Goal: Task Accomplishment & Management: Manage account settings

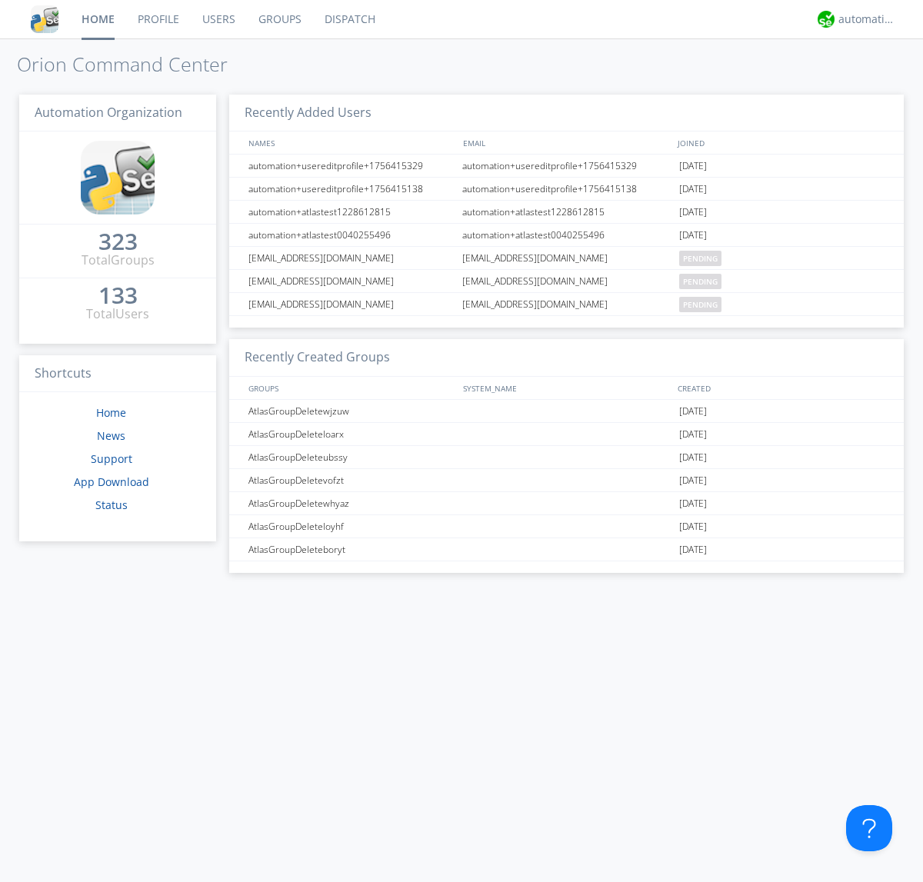
click at [218, 19] on link "Users" at bounding box center [219, 19] width 56 height 38
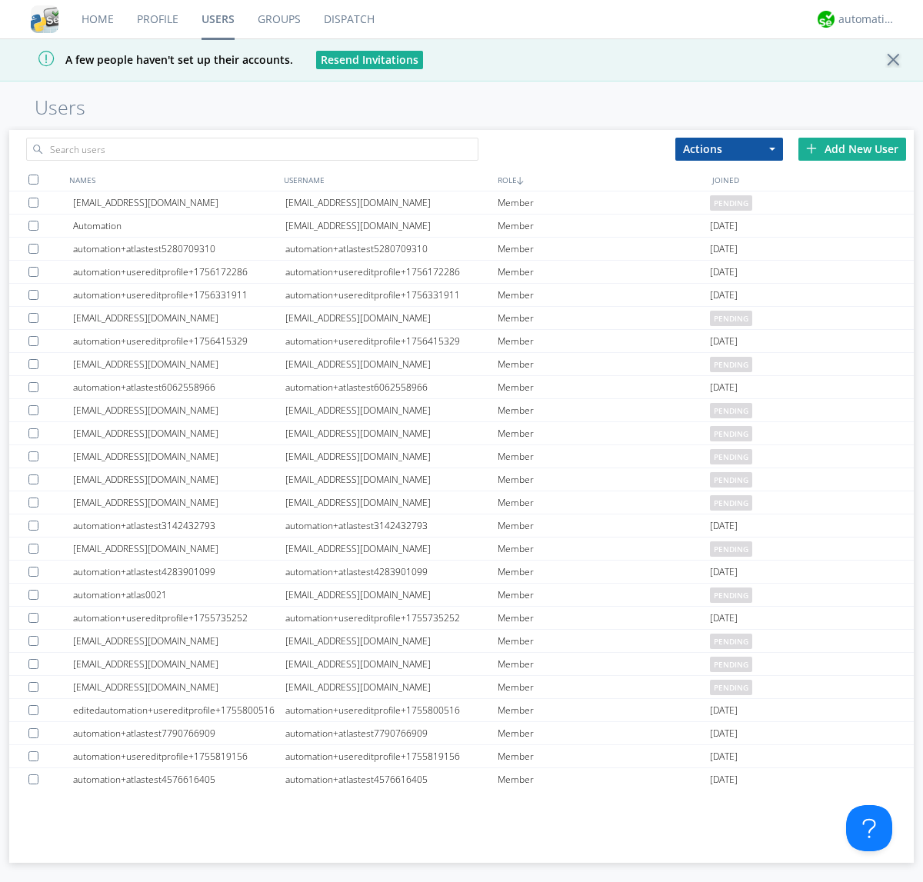
click at [852, 148] on div "Add New User" at bounding box center [852, 149] width 108 height 23
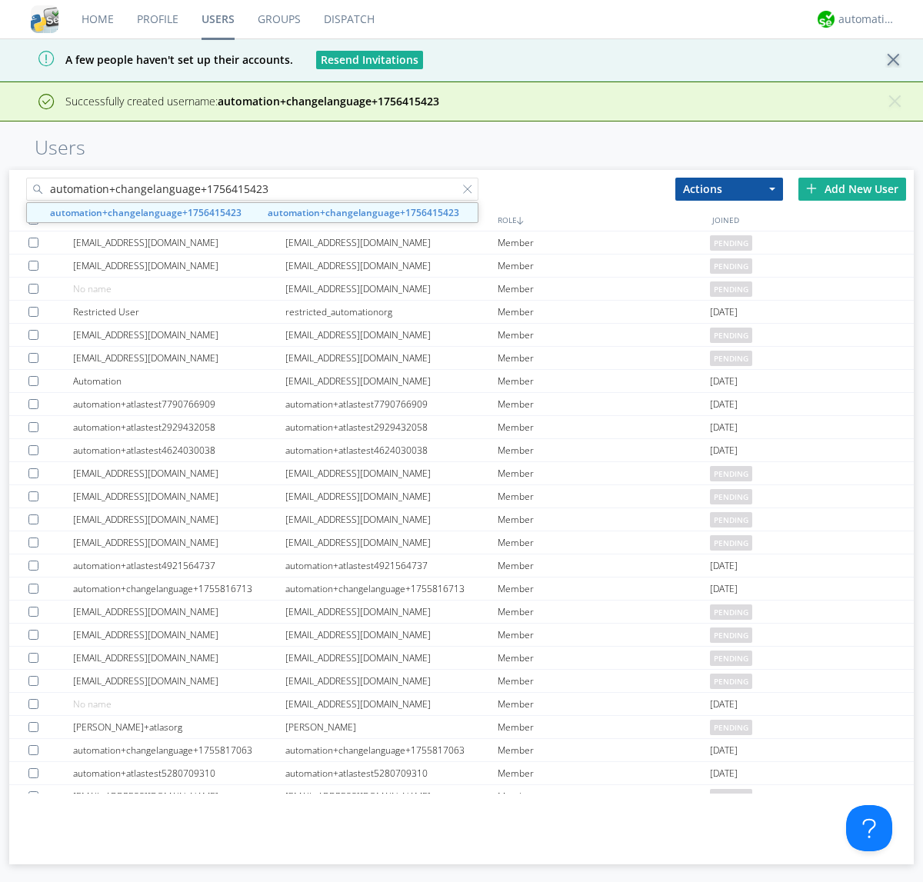
type input "automation+changelanguage+1756415423"
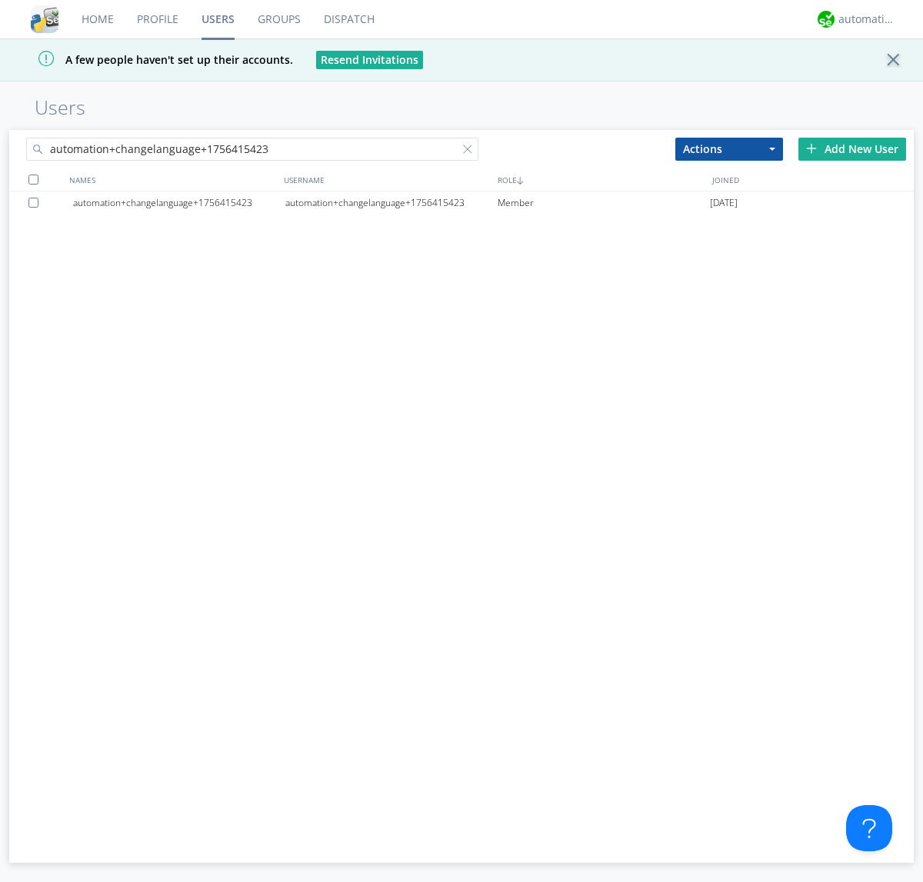
click at [391, 202] on div "automation+changelanguage+1756415423" at bounding box center [391, 203] width 212 height 23
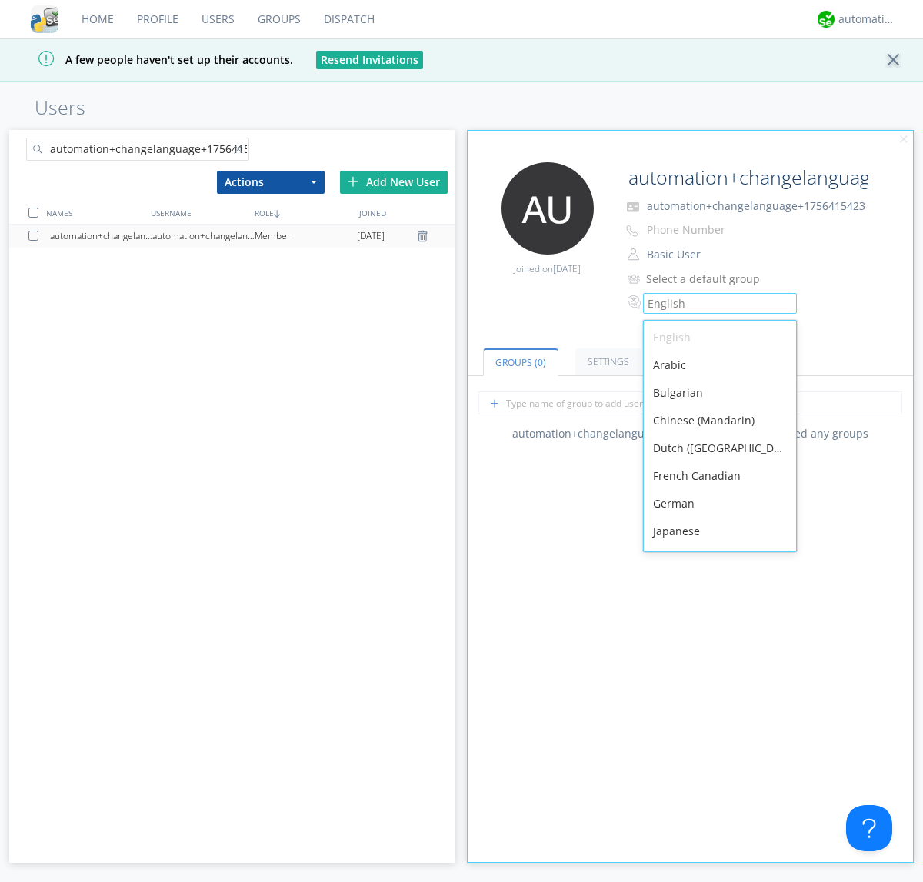
scroll to position [218, 0]
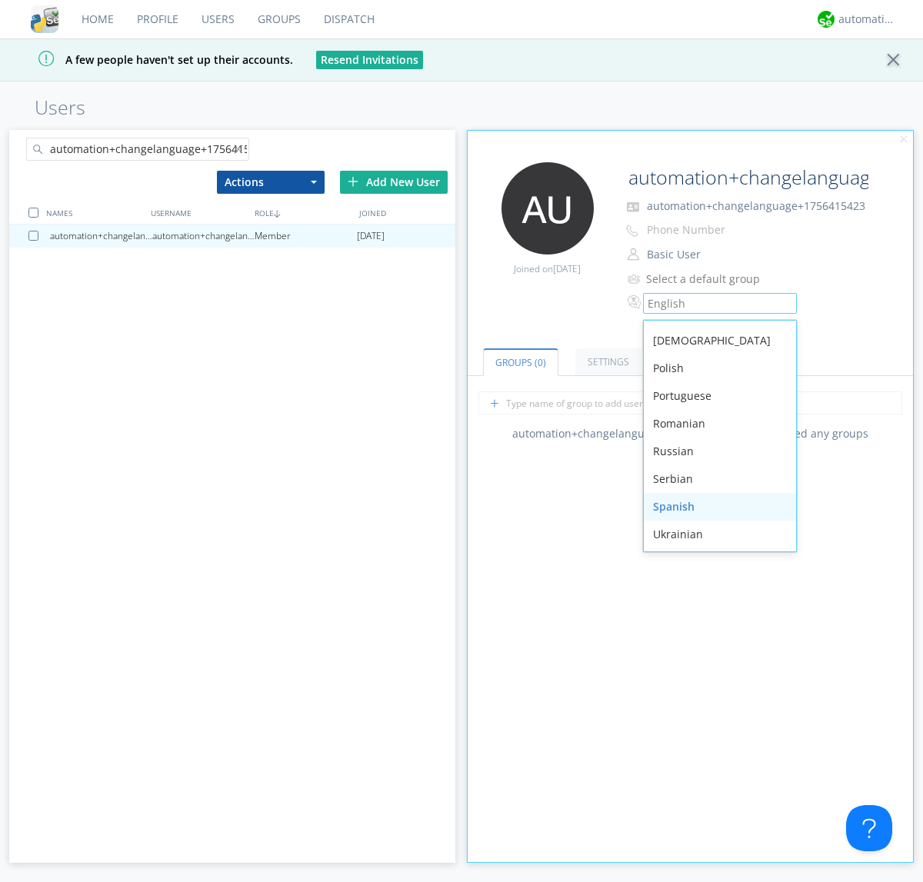
click at [716, 507] on div "Spanish" at bounding box center [720, 507] width 152 height 28
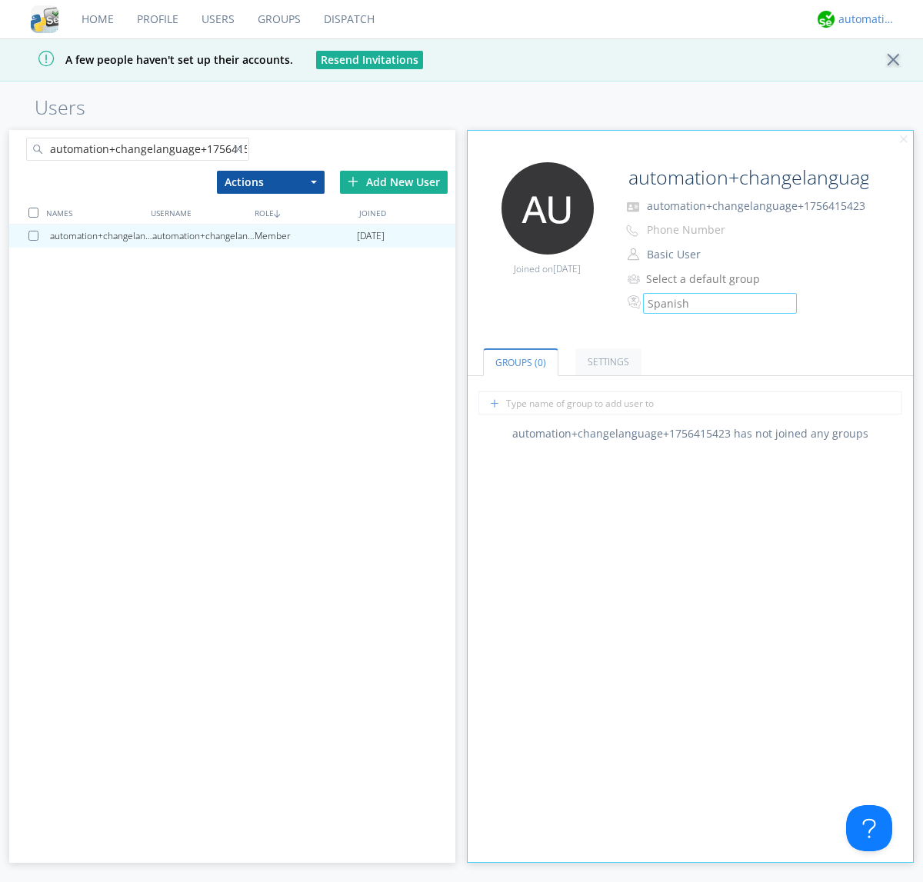
click at [863, 19] on div "automation+atlas" at bounding box center [867, 19] width 58 height 15
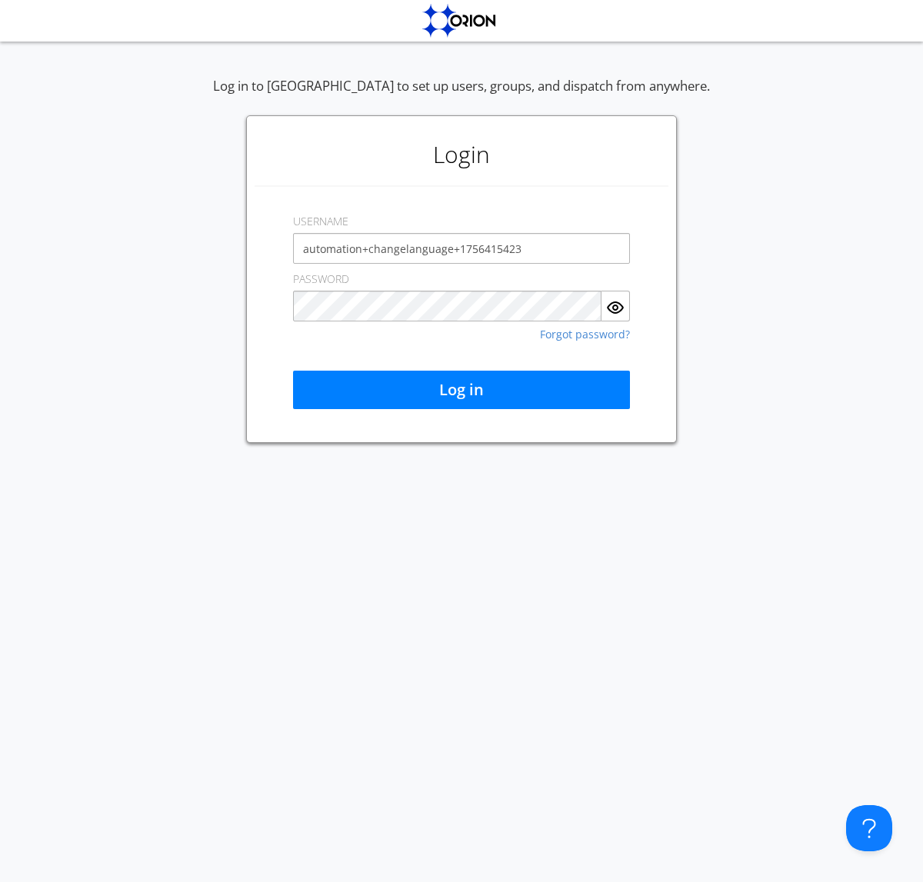
type input "automation+changelanguage+1756415423"
click at [462, 390] on button "Log in" at bounding box center [461, 390] width 337 height 38
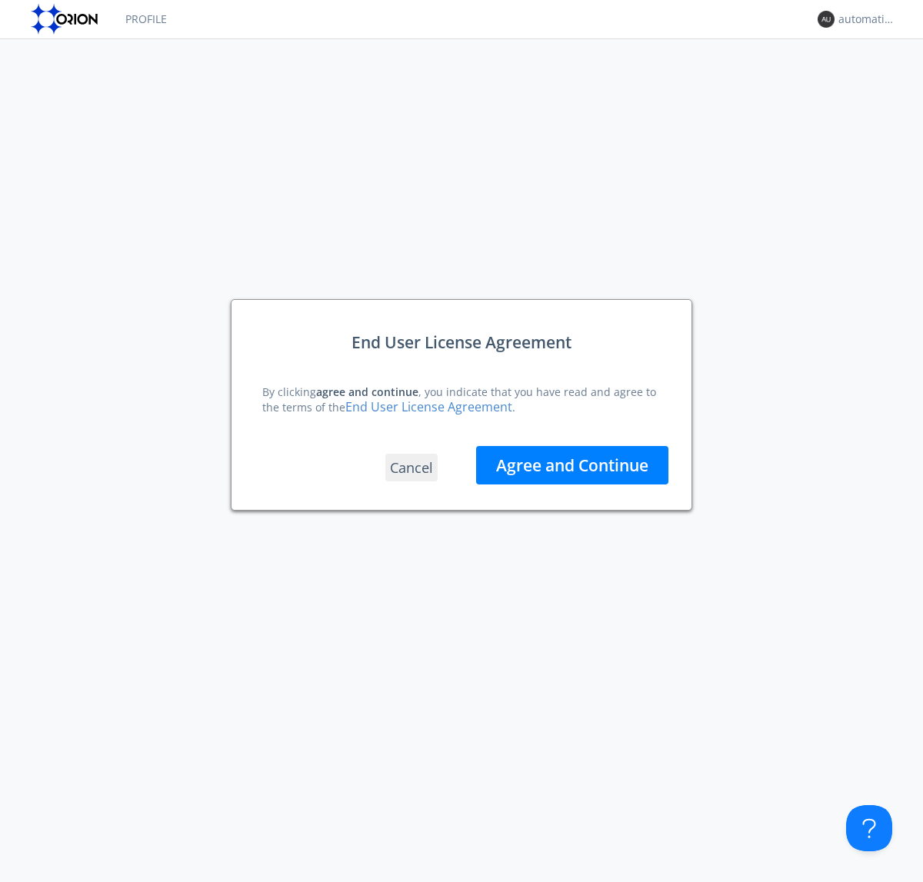
click at [572, 465] on button "Agree and Continue" at bounding box center [572, 465] width 192 height 38
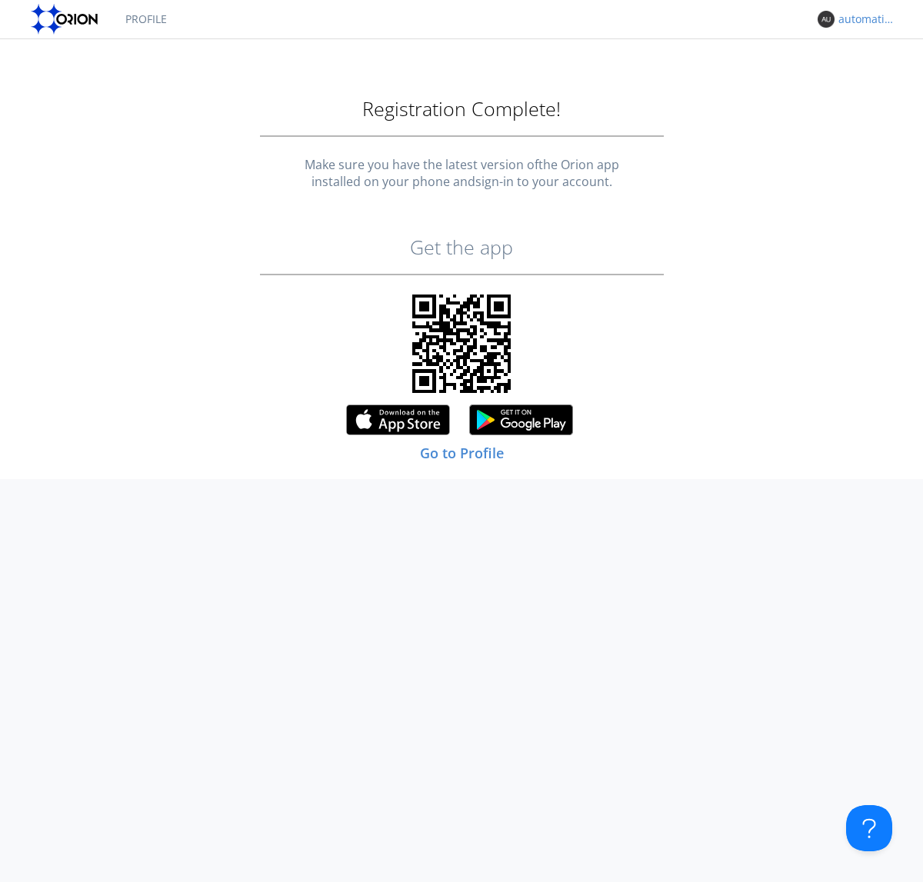
click at [145, 19] on link "Profile" at bounding box center [146, 19] width 65 height 38
click at [863, 19] on div "automation+changelanguage+1756415423" at bounding box center [867, 19] width 58 height 15
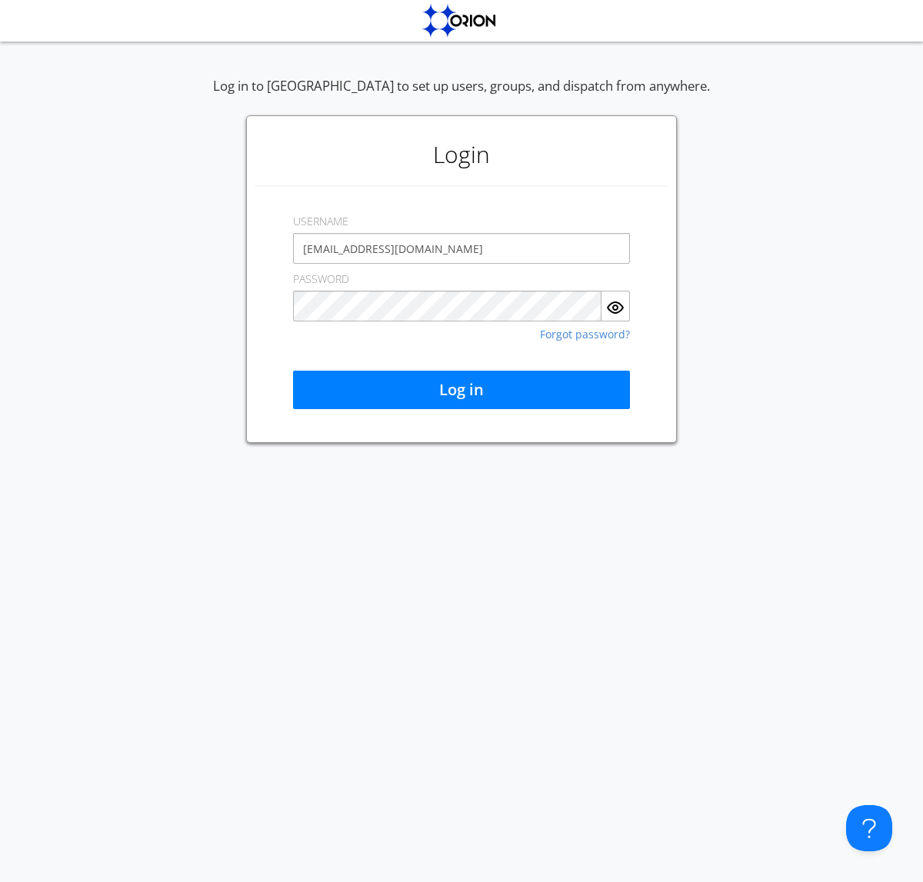
type input "[EMAIL_ADDRESS][DOMAIN_NAME]"
click at [462, 390] on button "Log in" at bounding box center [461, 390] width 337 height 38
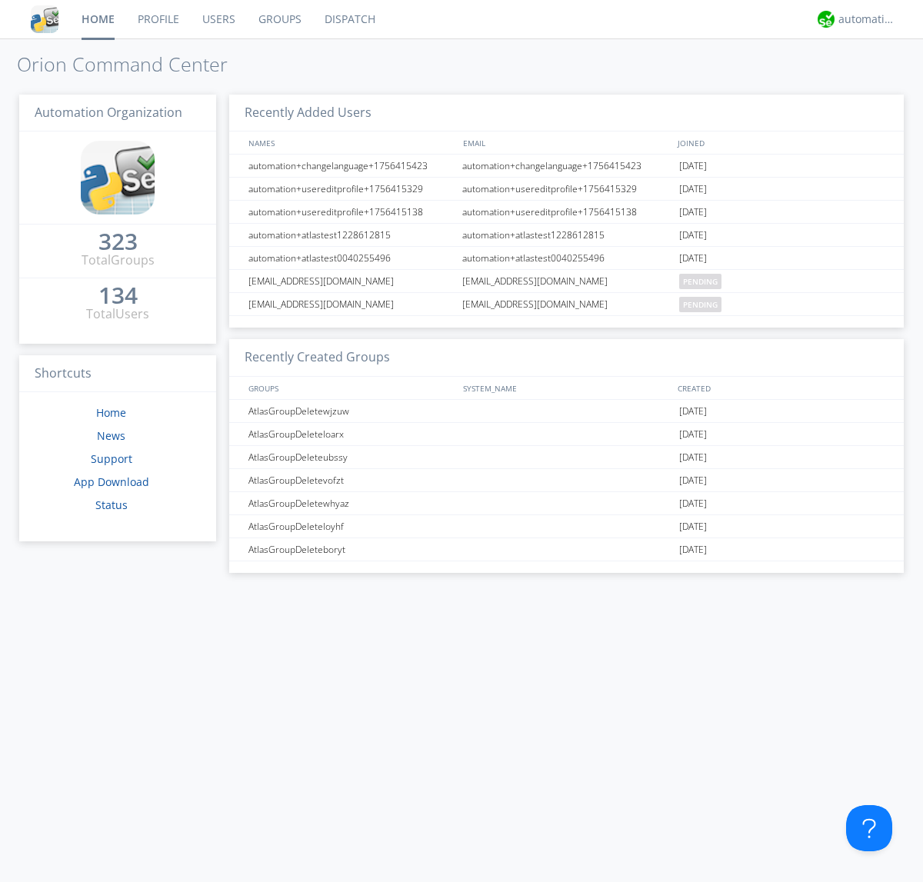
click at [218, 19] on link "Users" at bounding box center [219, 19] width 56 height 38
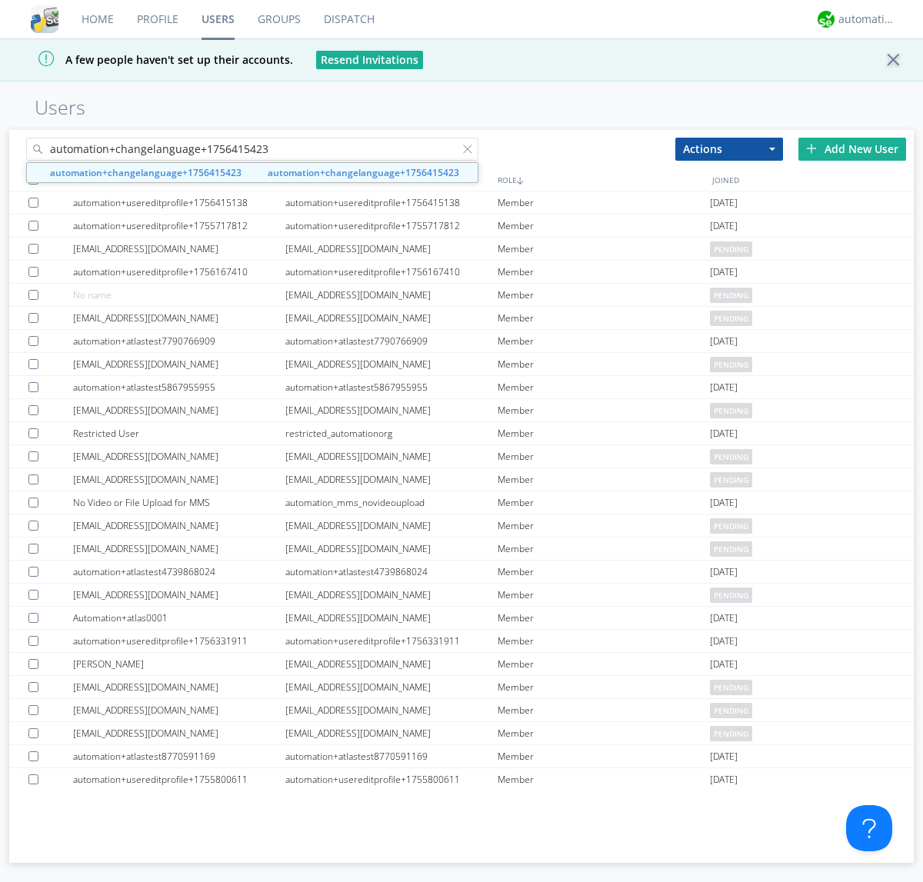
type input "automation+changelanguage+1756415423"
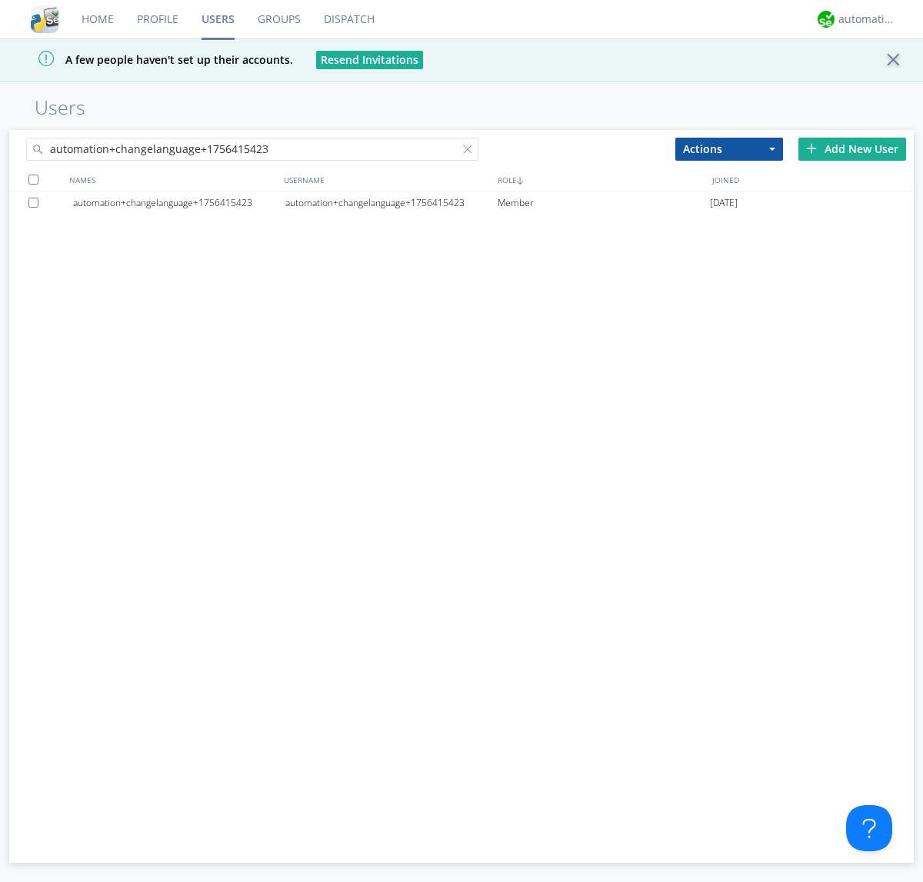
click at [36, 202] on div at bounding box center [35, 203] width 15 height 10
click at [729, 148] on button "Actions" at bounding box center [729, 149] width 108 height 23
click at [0, 0] on link "Delete User" at bounding box center [0, 0] width 0 height 0
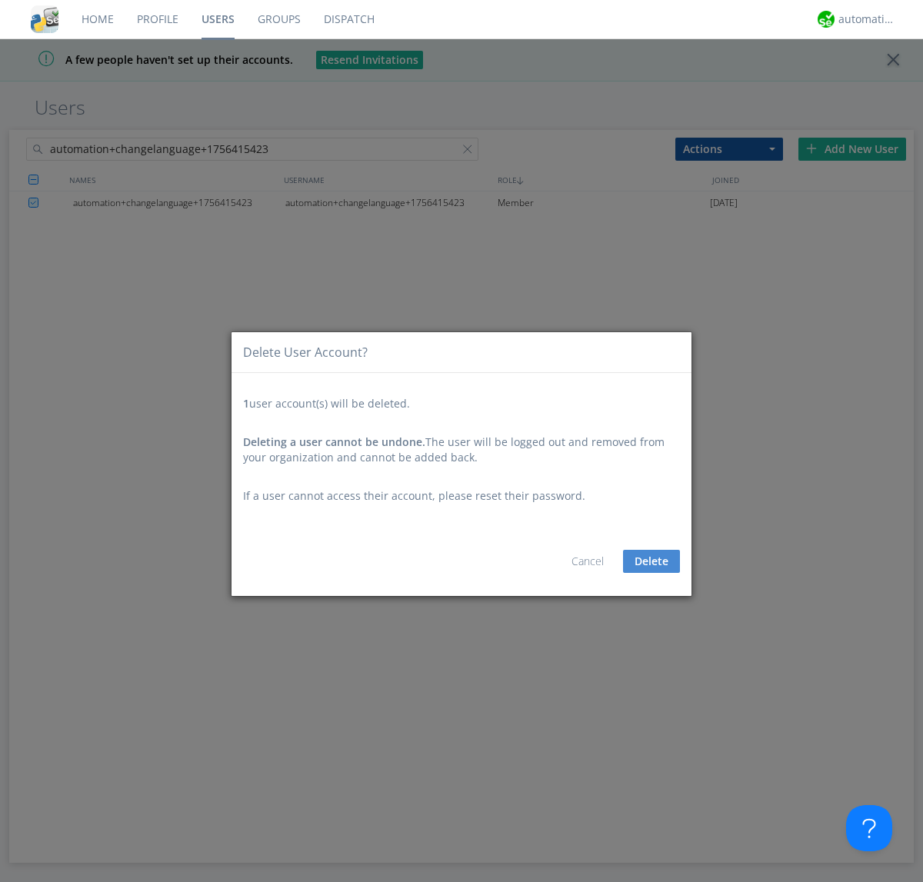
click at [652, 562] on button "Delete" at bounding box center [651, 561] width 57 height 23
